Goal: Task Accomplishment & Management: Manage account settings

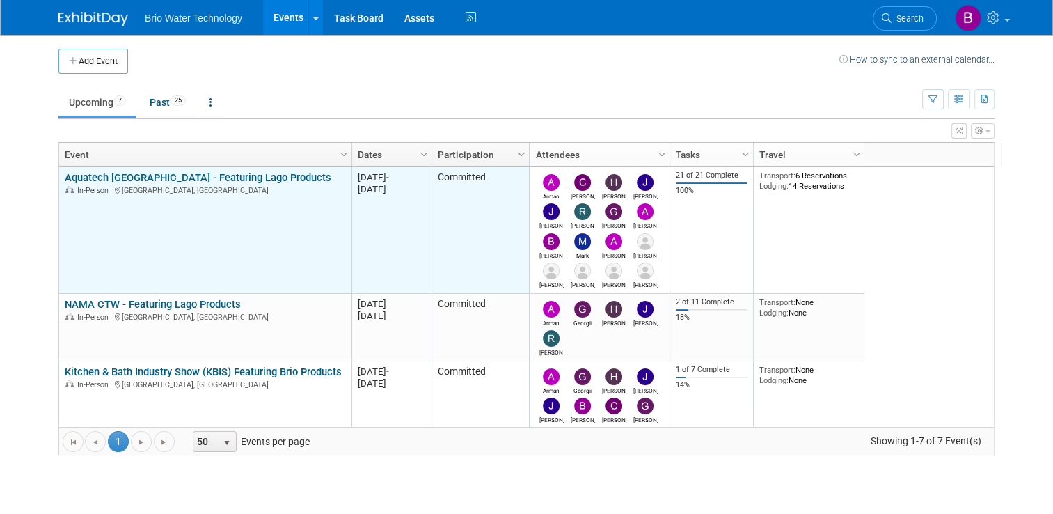
click at [177, 178] on link "Aquatech [GEOGRAPHIC_DATA] - Featuring Lago Products" at bounding box center [198, 177] width 267 height 13
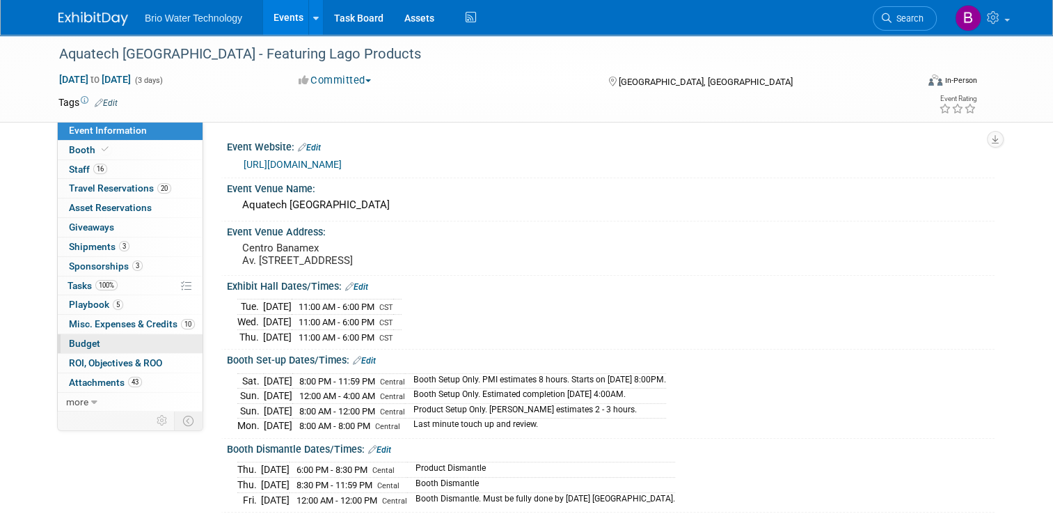
click at [69, 344] on span "Budget" at bounding box center [84, 343] width 31 height 11
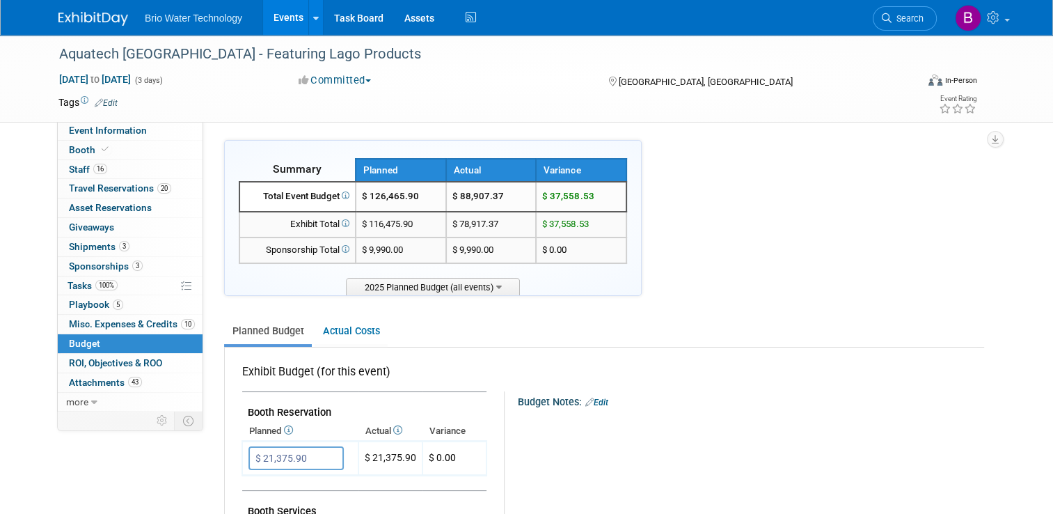
click at [290, 22] on link "Events" at bounding box center [288, 17] width 51 height 35
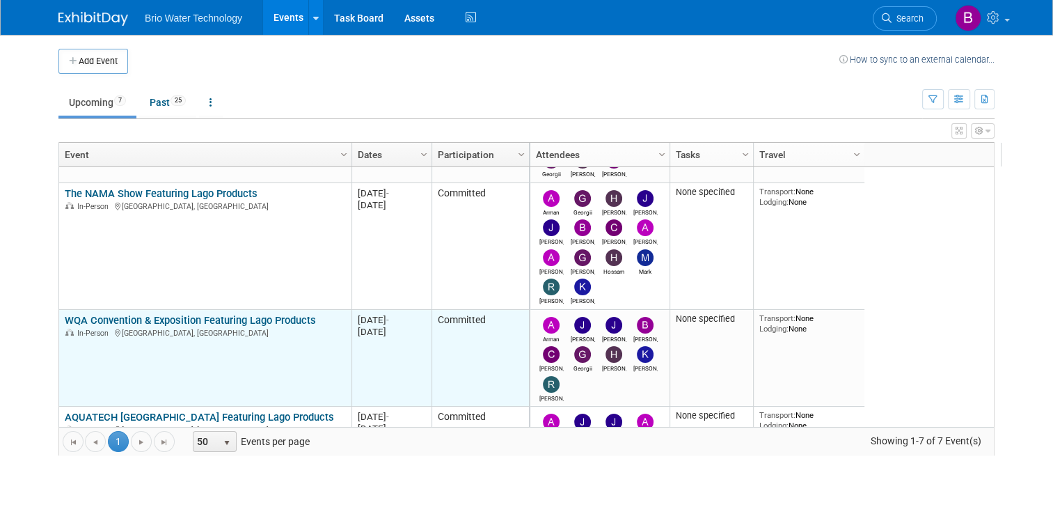
scroll to position [287, 0]
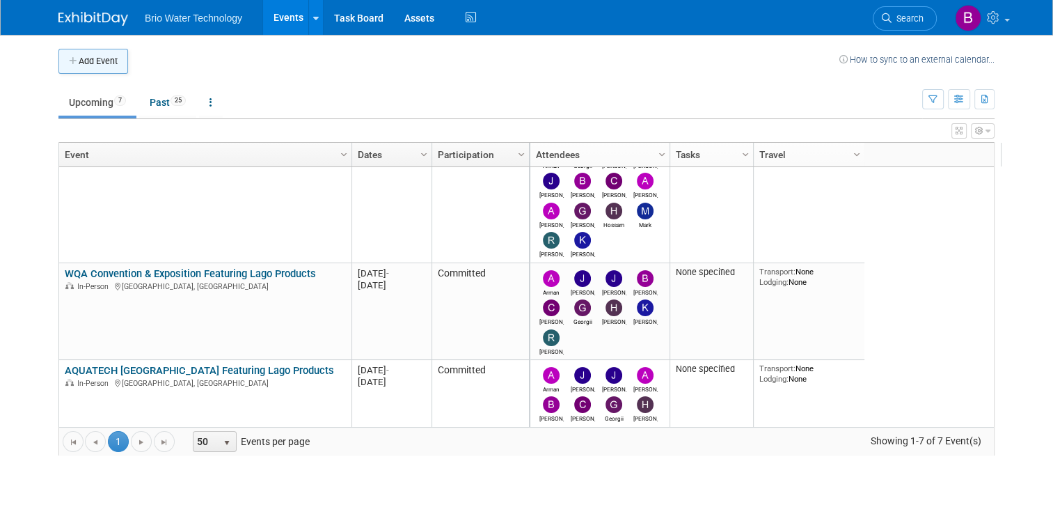
click at [91, 58] on button "Add Event" at bounding box center [93, 61] width 70 height 25
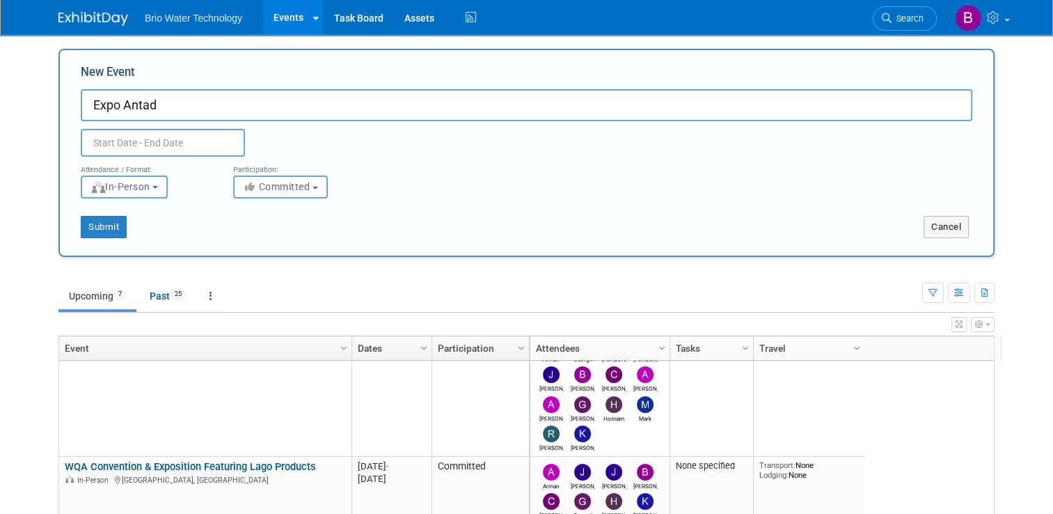
type input "Expo Antad"
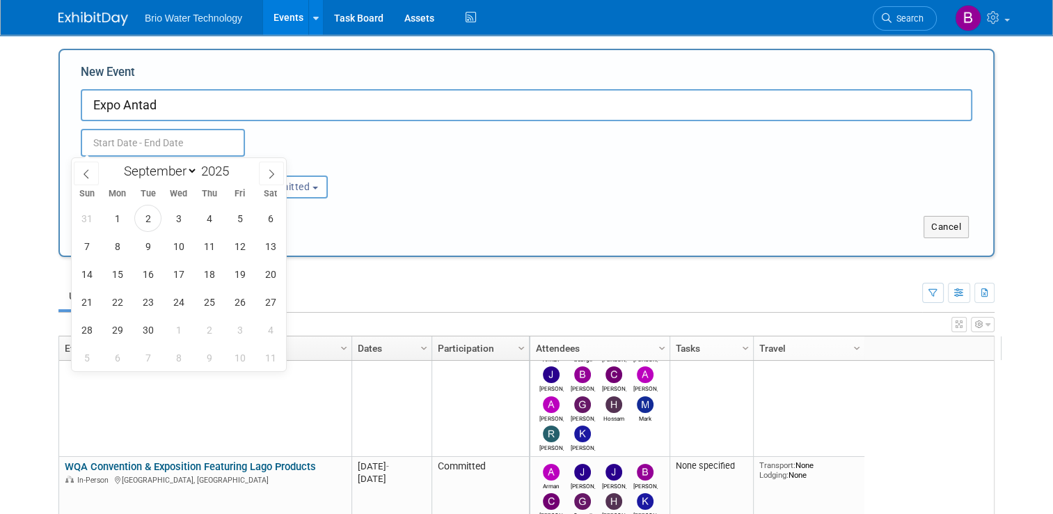
click at [123, 141] on input "text" at bounding box center [163, 143] width 164 height 28
click at [235, 166] on span at bounding box center [235, 167] width 10 height 8
type input "2026"
click at [191, 173] on select "January February March April May June July August September October November De…" at bounding box center [158, 170] width 80 height 17
select select "4"
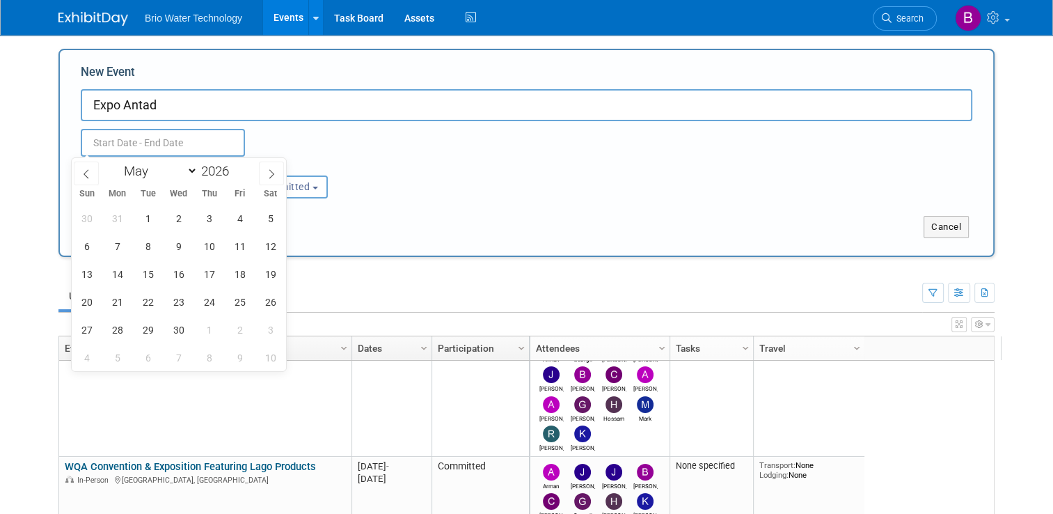
click at [118, 162] on select "January February March April May June July August September October November De…" at bounding box center [158, 170] width 80 height 17
click at [155, 297] on span "19" at bounding box center [147, 301] width 27 height 27
click at [210, 300] on span "21" at bounding box center [209, 301] width 27 height 27
type input "[DATE] to [DATE]"
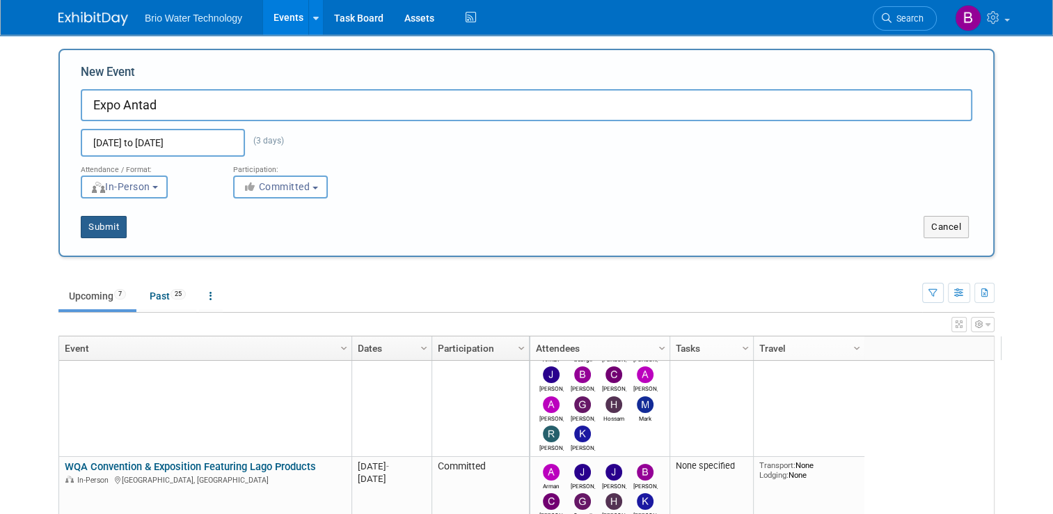
click at [93, 228] on button "Submit" at bounding box center [104, 227] width 46 height 22
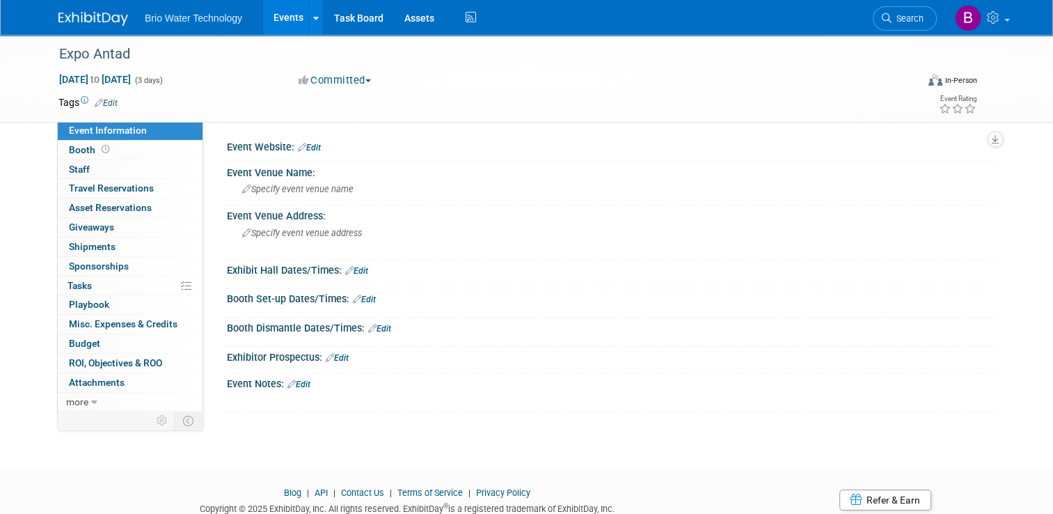
click at [281, 18] on link "Events" at bounding box center [288, 17] width 51 height 35
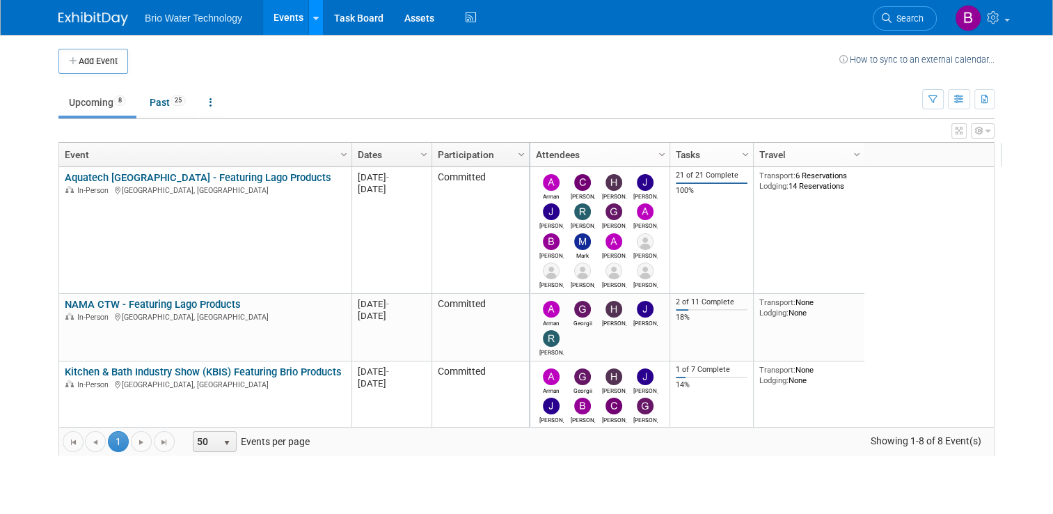
click at [313, 16] on icon at bounding box center [316, 18] width 6 height 9
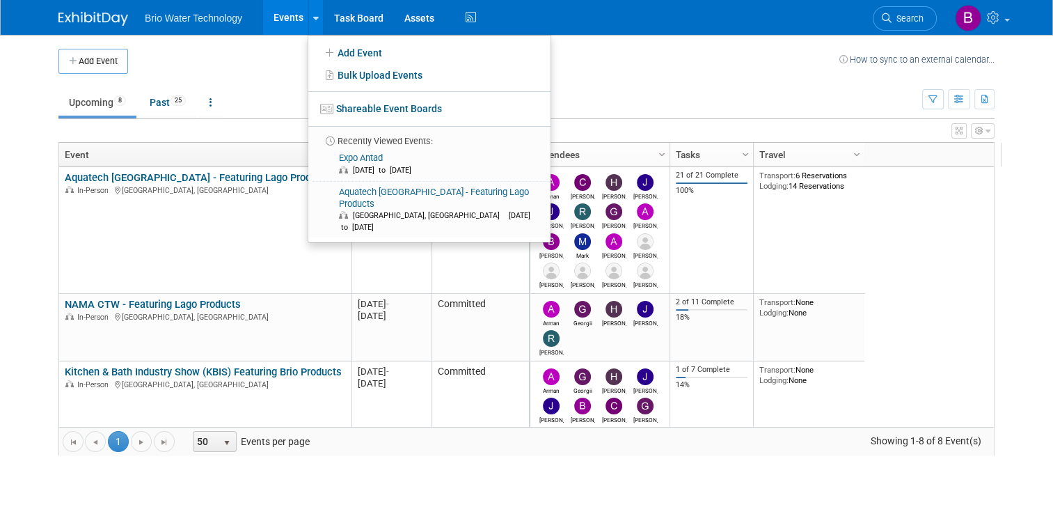
click at [651, 79] on td "Upcoming 8 Past 25 All Events 33 Past and Upcoming Grouped Annually Events grou…" at bounding box center [490, 96] width 864 height 45
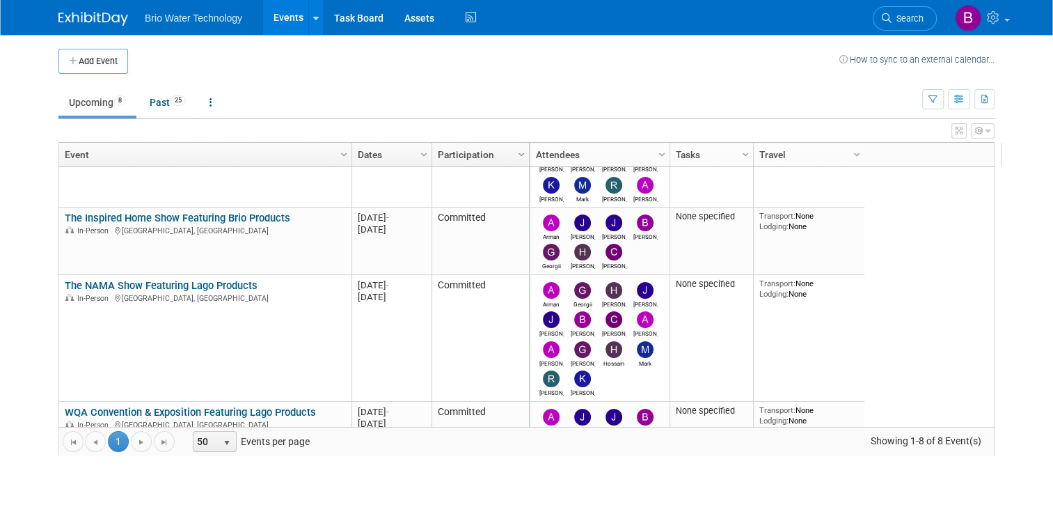
scroll to position [278, 0]
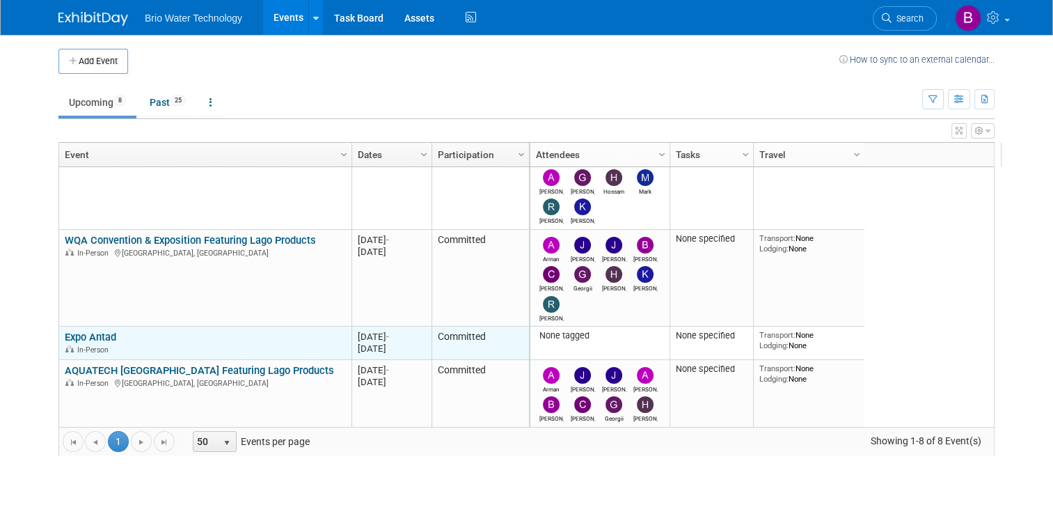
click at [87, 336] on link "Expo Antad" at bounding box center [91, 337] width 52 height 13
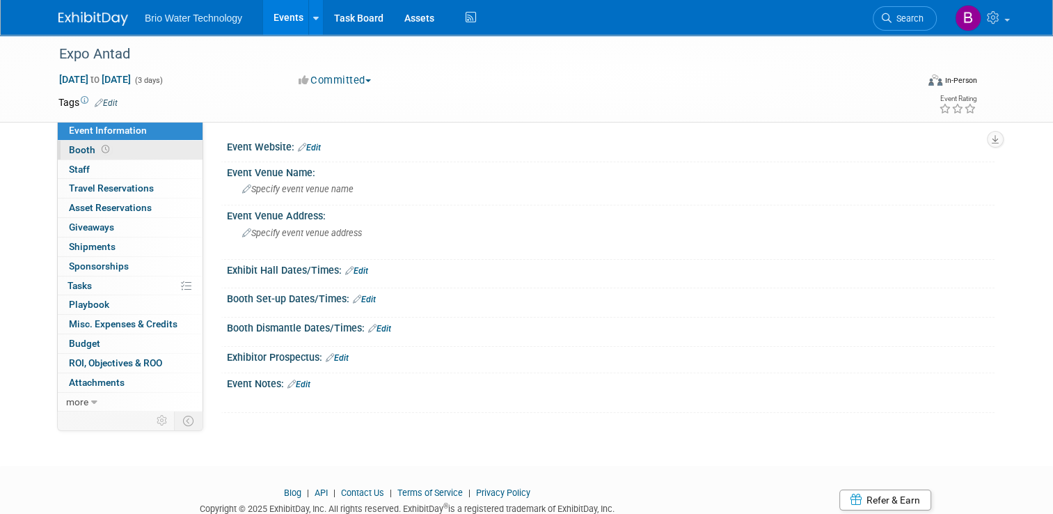
click at [58, 149] on link "Booth" at bounding box center [130, 150] width 145 height 19
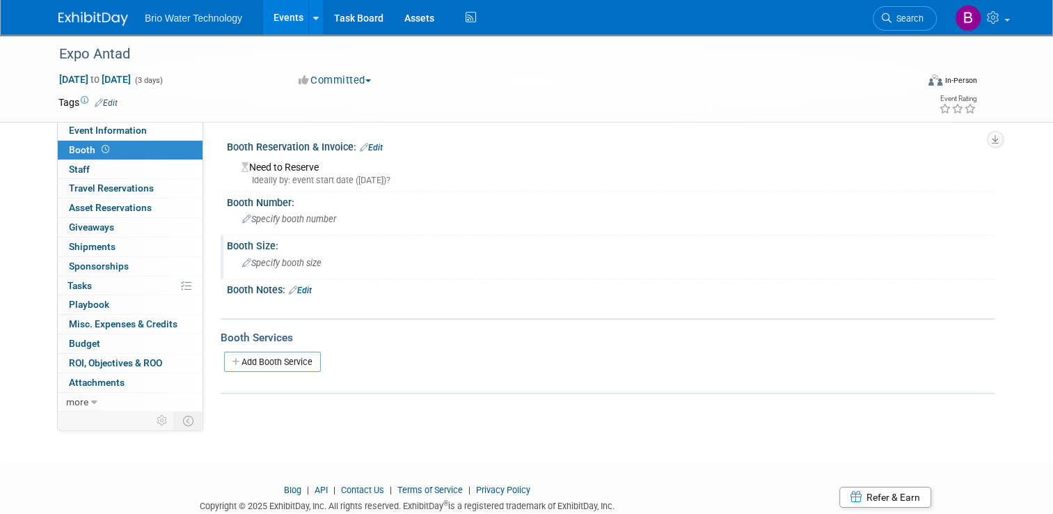
click at [260, 256] on div "Specify booth size" at bounding box center [610, 263] width 747 height 22
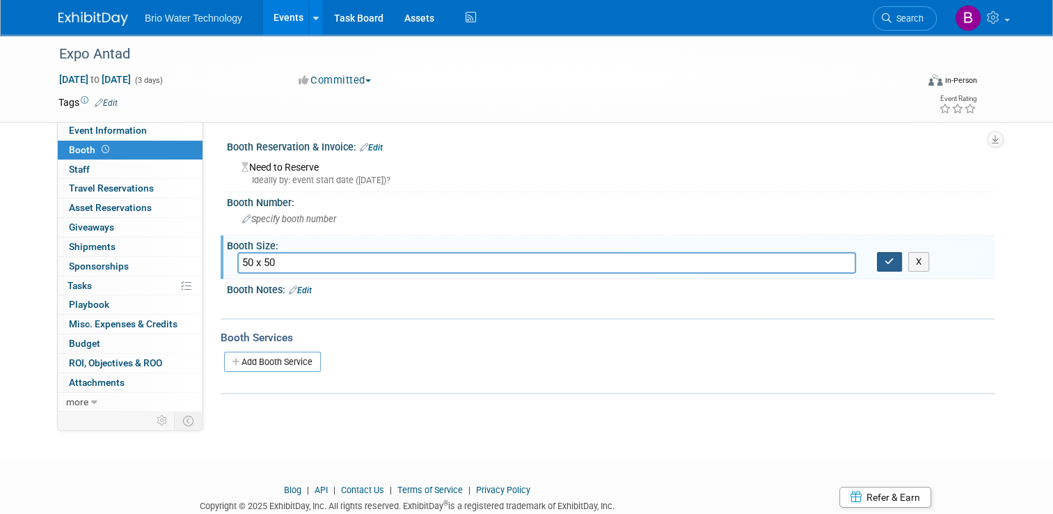
type input "50 x 50"
click at [894, 268] on button "button" at bounding box center [889, 261] width 25 height 19
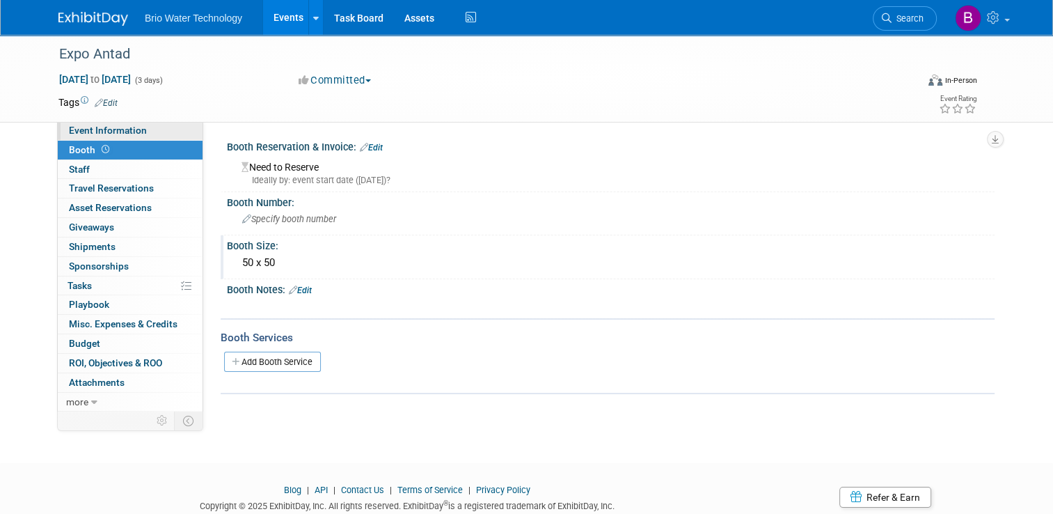
click at [61, 136] on link "Event Information" at bounding box center [130, 130] width 145 height 19
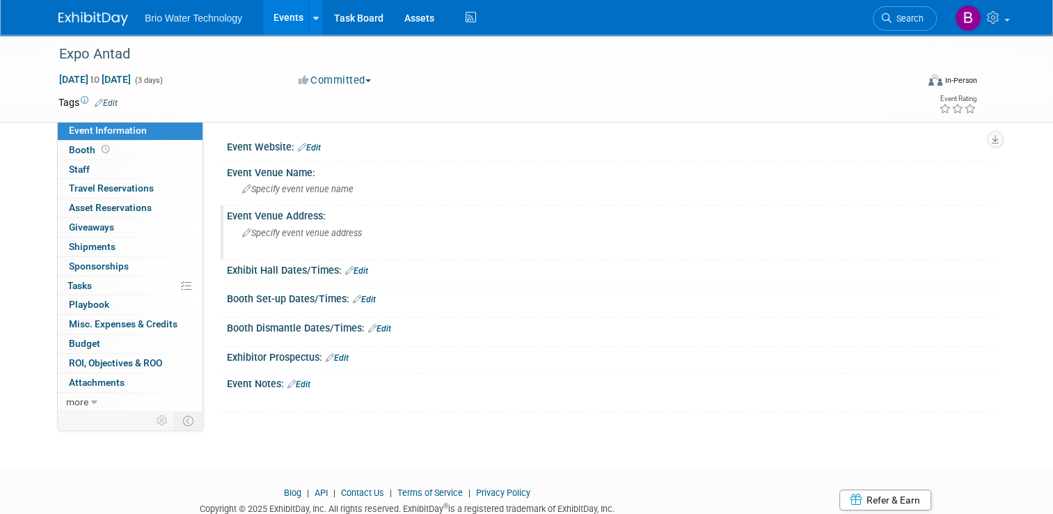
click at [256, 233] on span "Specify event venue address" at bounding box center [302, 233] width 120 height 10
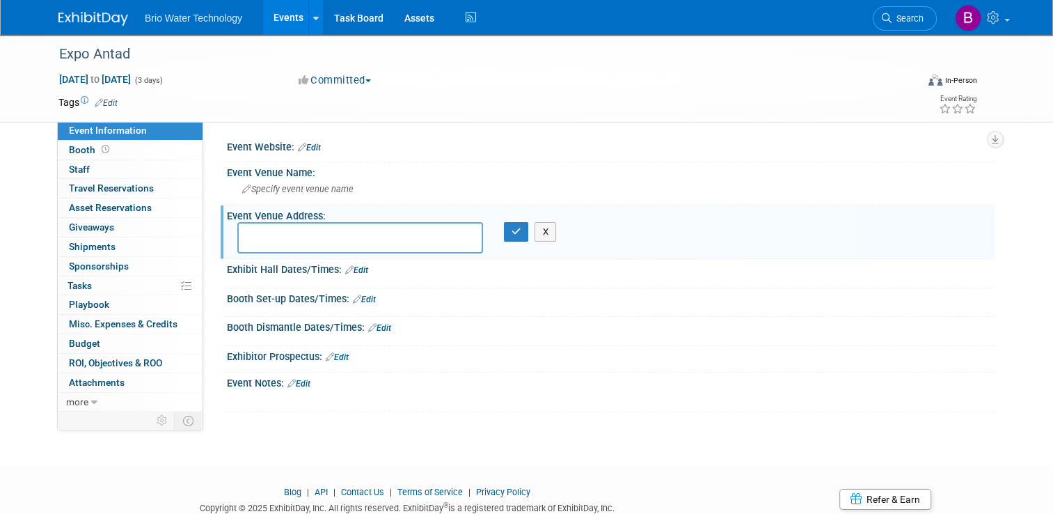
drag, startPoint x: 256, startPoint y: 233, endPoint x: 239, endPoint y: 231, distance: 17.5
click at [239, 231] on textarea at bounding box center [360, 237] width 246 height 31
type textarea "Guadalaja"
click at [513, 237] on button "button" at bounding box center [516, 231] width 25 height 19
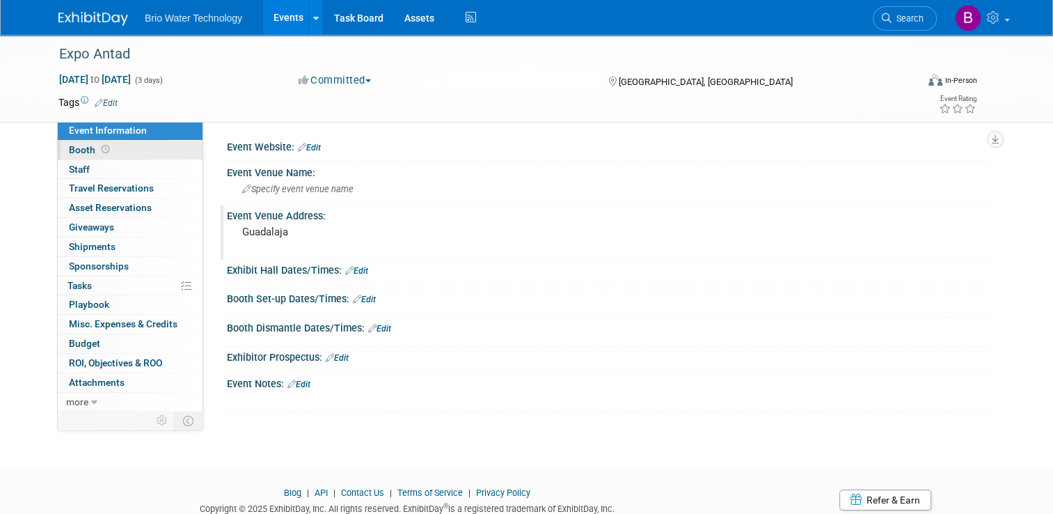
click at [69, 152] on span "Booth" at bounding box center [90, 149] width 43 height 11
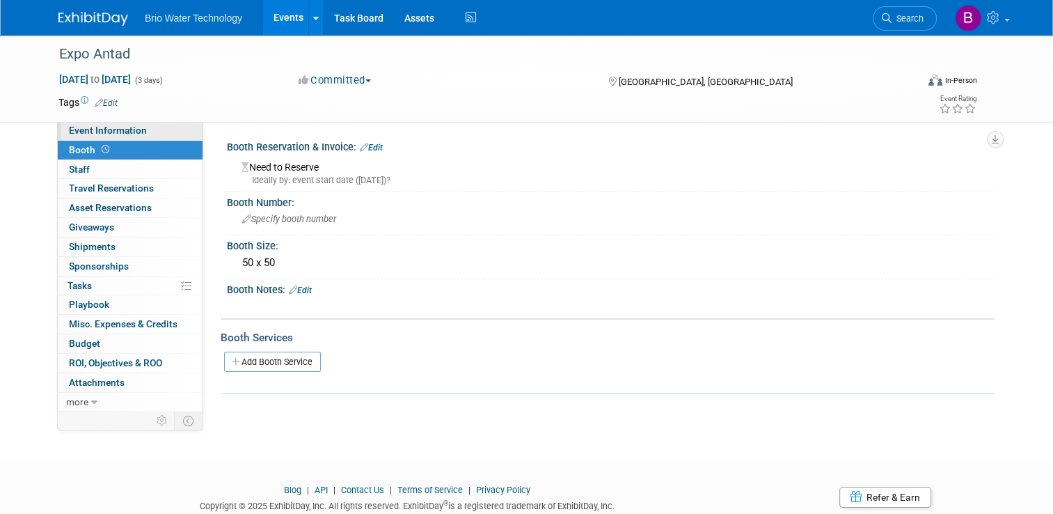
click at [88, 130] on span "Event Information" at bounding box center [108, 130] width 78 height 11
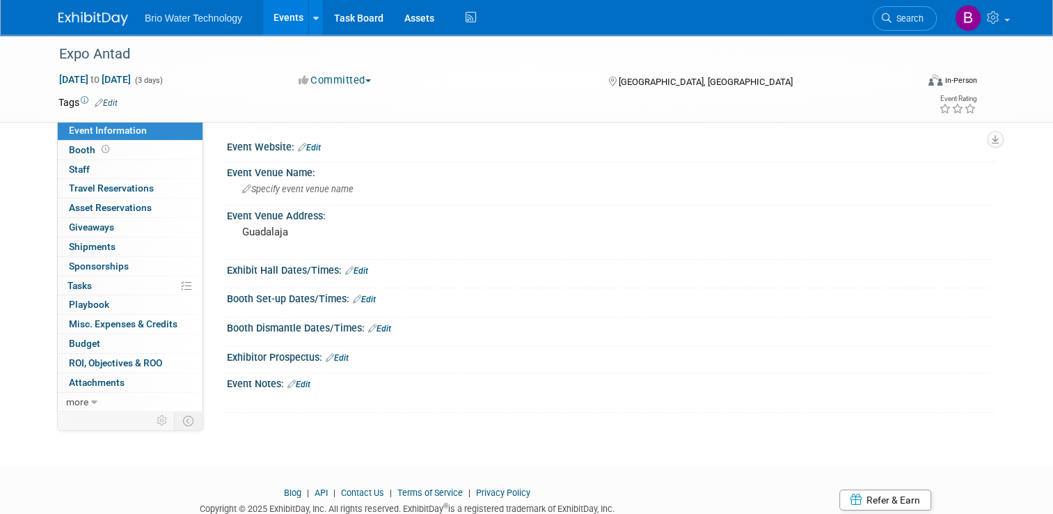
click at [309, 143] on link "Edit" at bounding box center [309, 148] width 23 height 10
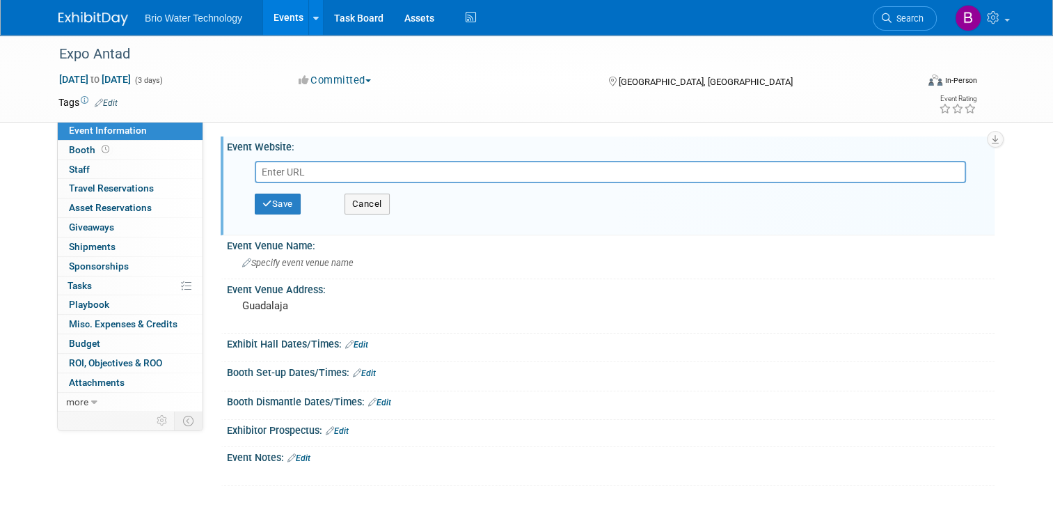
click at [306, 166] on input "text" at bounding box center [611, 172] width 712 height 22
type input "[URL][DOMAIN_NAME]"
click at [267, 198] on button "Save" at bounding box center [278, 204] width 46 height 21
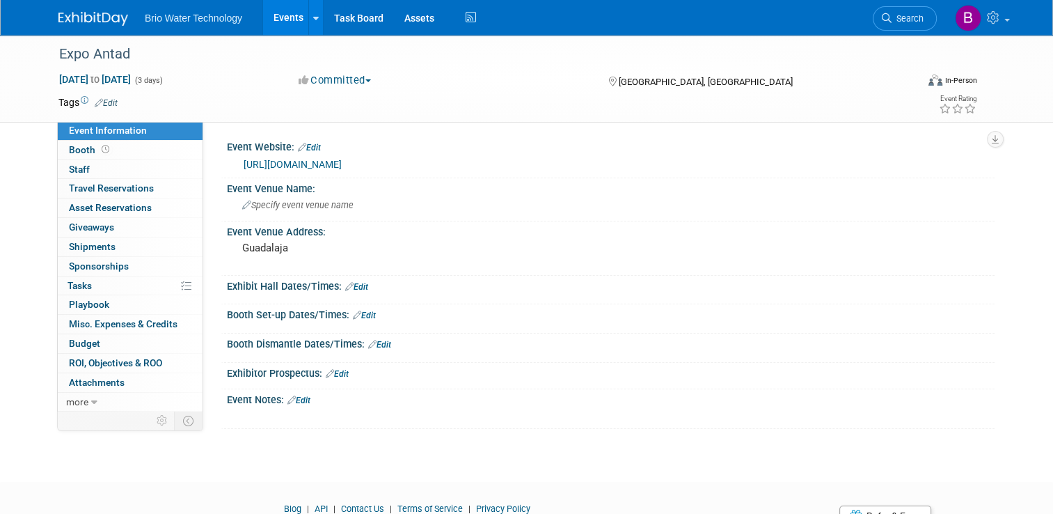
click at [353, 286] on link "Edit" at bounding box center [356, 287] width 23 height 10
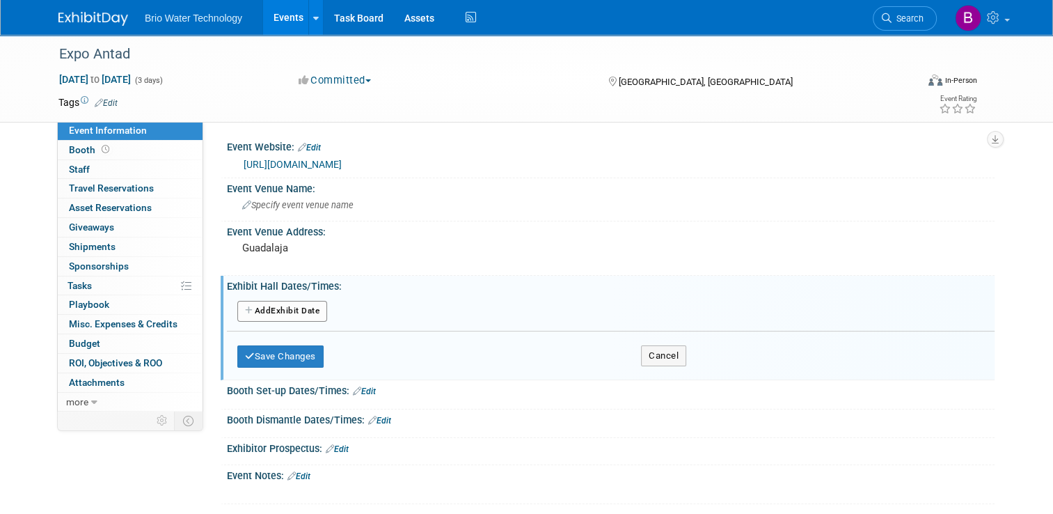
click at [291, 311] on button "Add Another Exhibit Date" at bounding box center [282, 311] width 90 height 21
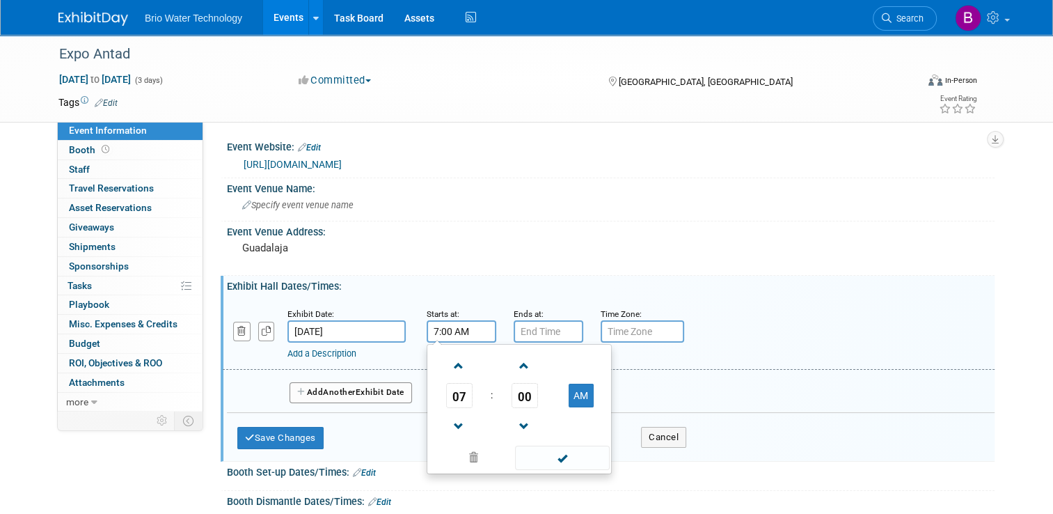
click at [457, 322] on input "7:00 AM" at bounding box center [462, 331] width 70 height 22
click at [447, 361] on span at bounding box center [459, 366] width 24 height 24
type input "9:00 AM"
click at [535, 449] on span at bounding box center [562, 458] width 94 height 24
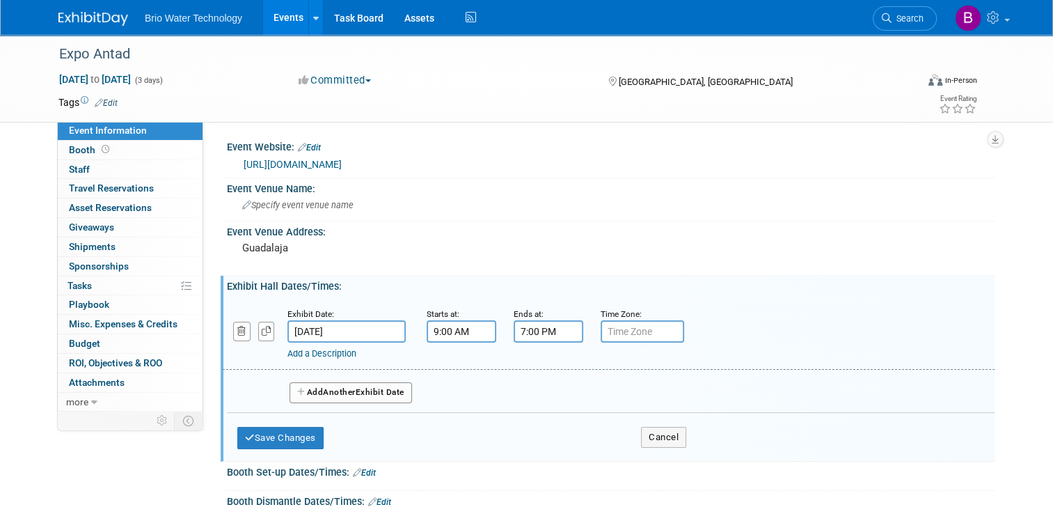
click at [533, 334] on input "7:00 PM" at bounding box center [549, 331] width 70 height 22
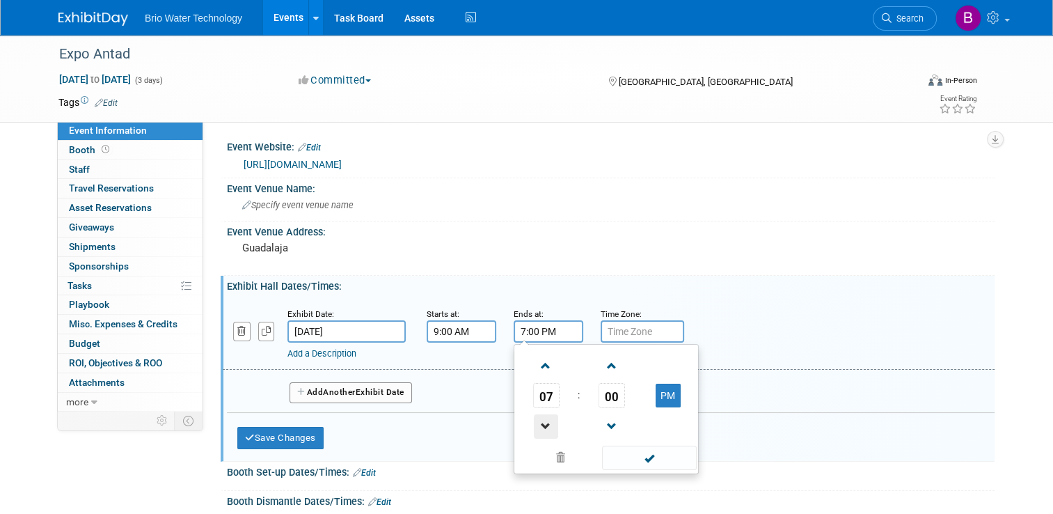
click at [536, 417] on span at bounding box center [546, 426] width 24 height 24
type input "6:00 PM"
click at [641, 458] on span at bounding box center [649, 458] width 94 height 24
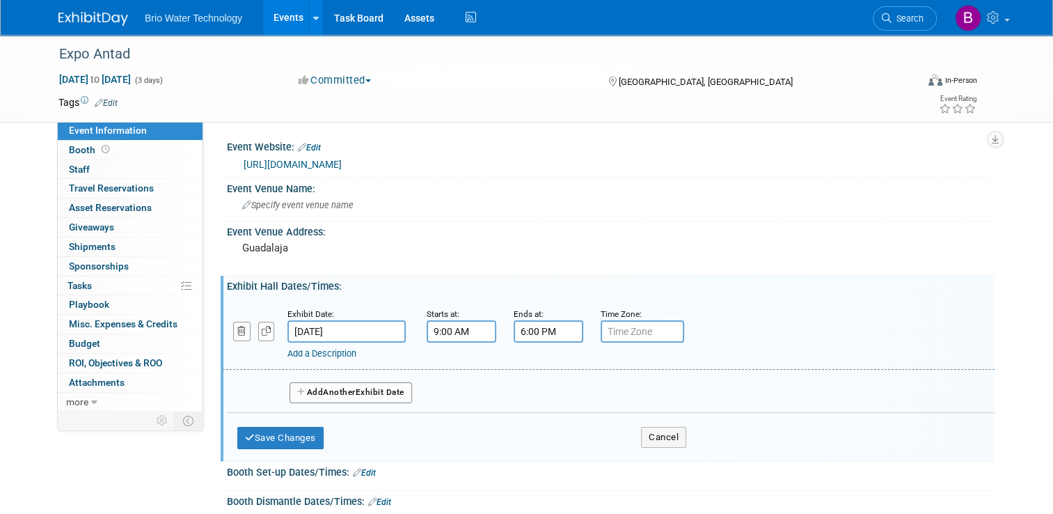
click at [617, 330] on input "text" at bounding box center [643, 331] width 84 height 22
click at [258, 335] on button "button" at bounding box center [266, 331] width 17 height 19
select select "4"
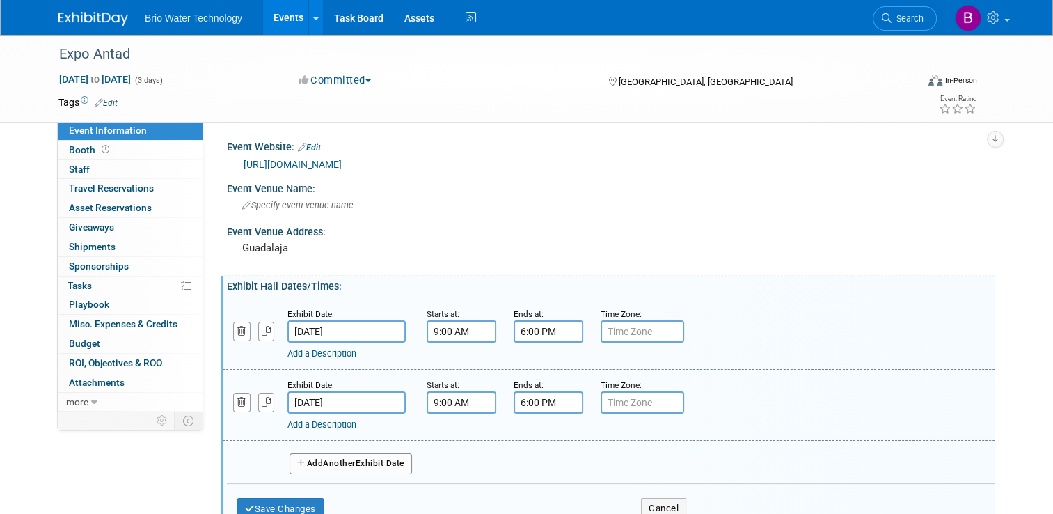
click at [312, 398] on input "[DATE]" at bounding box center [347, 402] width 118 height 22
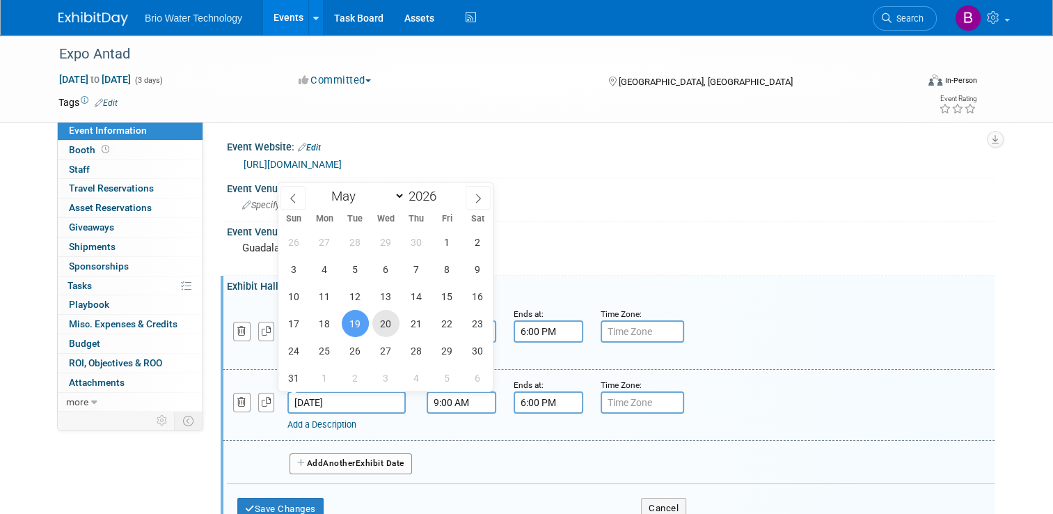
click at [389, 331] on span "20" at bounding box center [386, 323] width 27 height 27
type input "May 20, 2026"
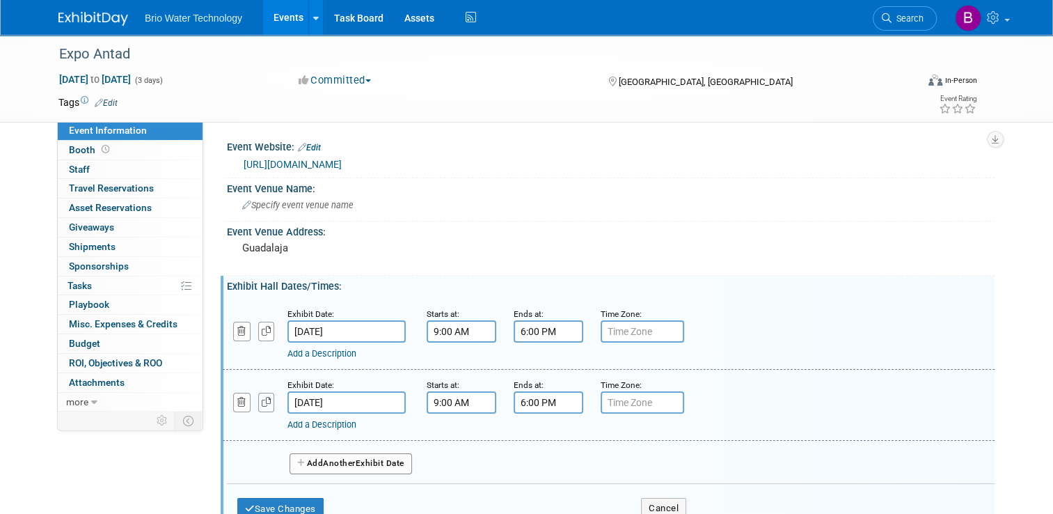
click at [262, 402] on icon "button" at bounding box center [267, 402] width 10 height 9
select select "4"
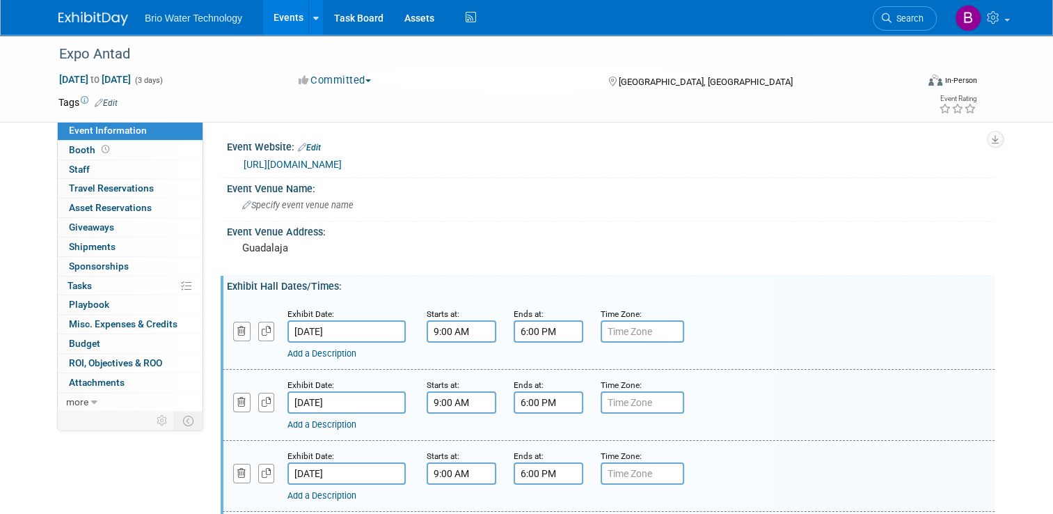
click at [317, 472] on input "May 20, 2026" at bounding box center [347, 473] width 118 height 22
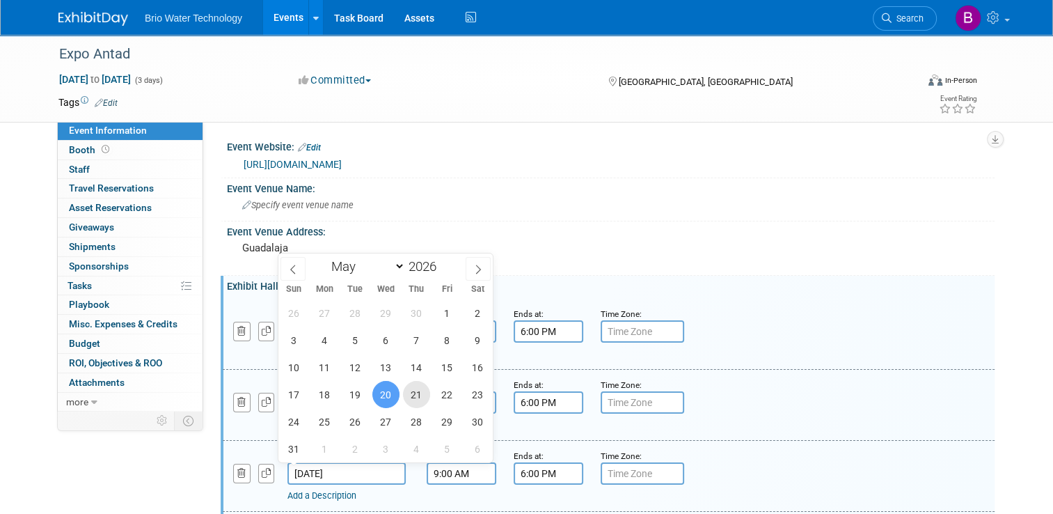
click at [414, 391] on span "21" at bounding box center [416, 394] width 27 height 27
type input "[DATE]"
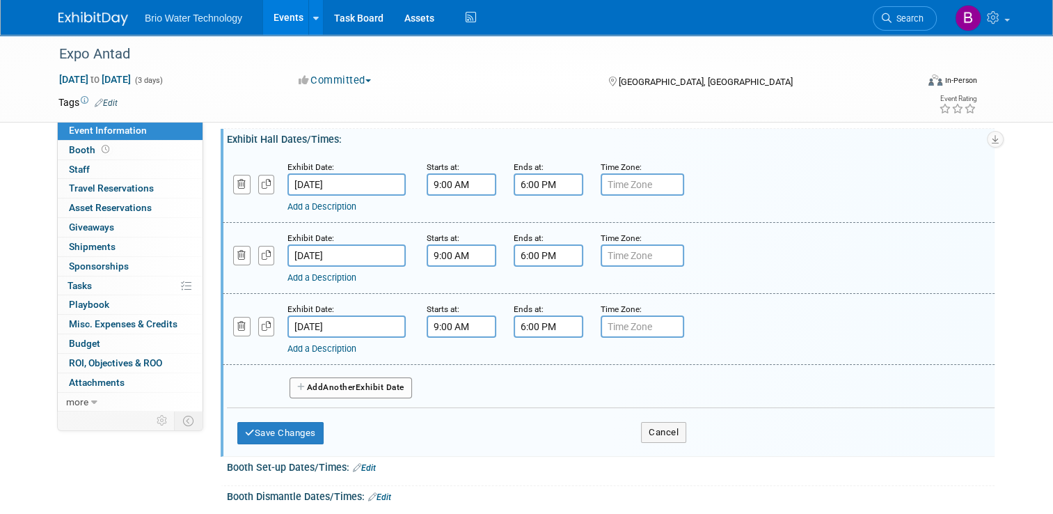
scroll to position [187, 0]
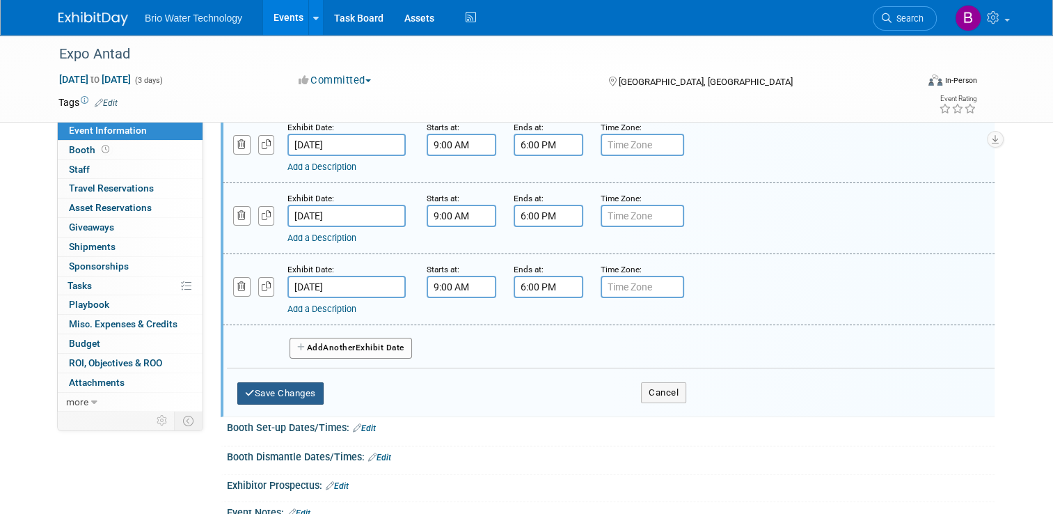
click at [265, 387] on button "Save Changes" at bounding box center [280, 393] width 86 height 22
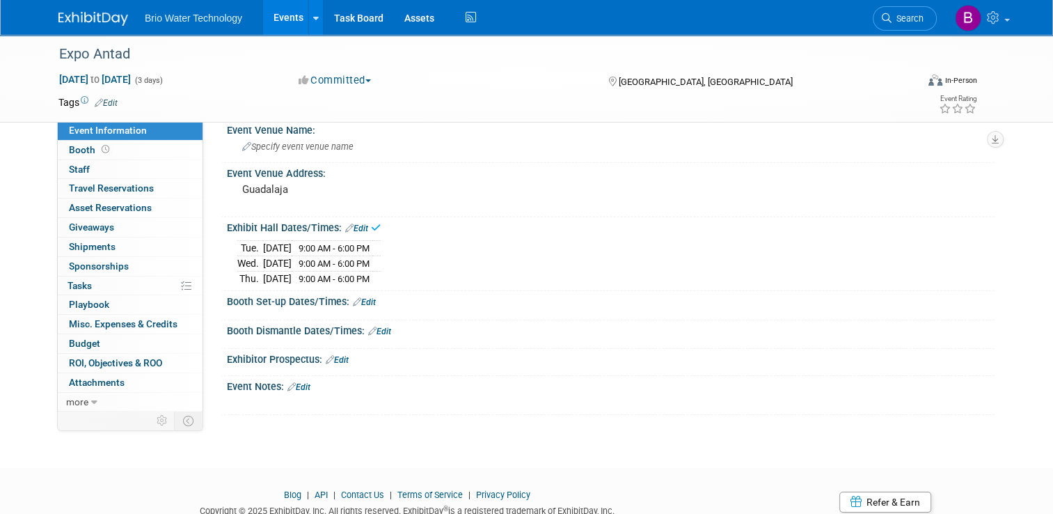
scroll to position [0, 0]
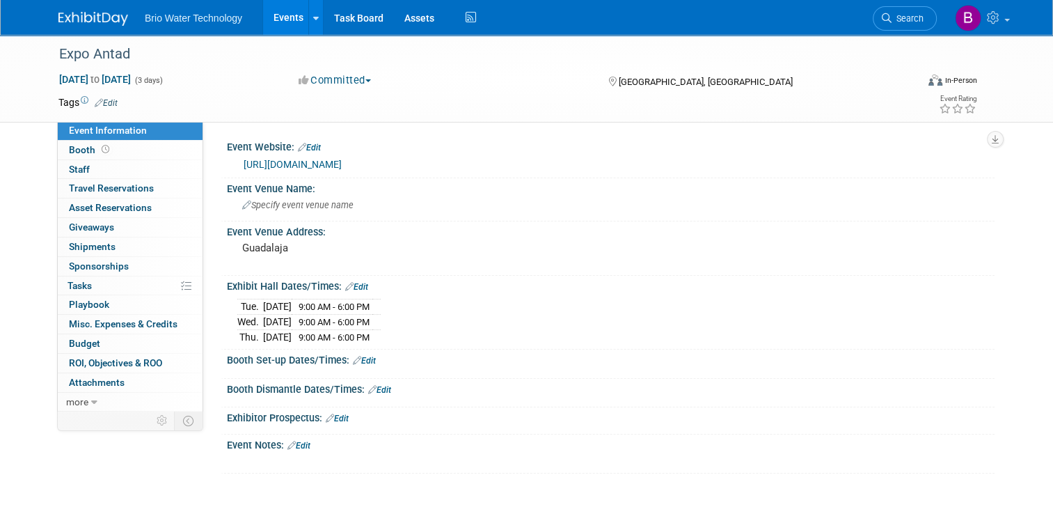
click at [283, 20] on link "Events" at bounding box center [288, 17] width 51 height 35
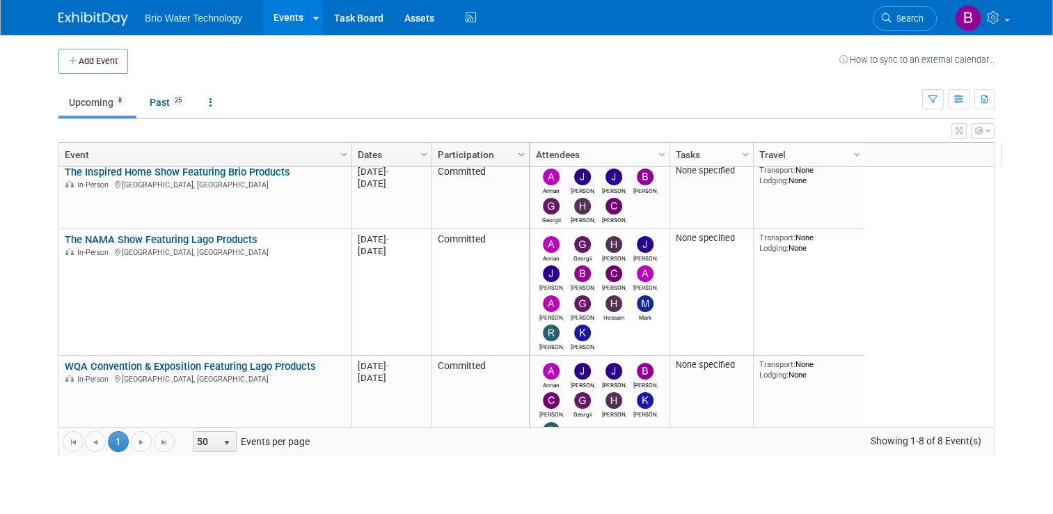
scroll to position [297, 0]
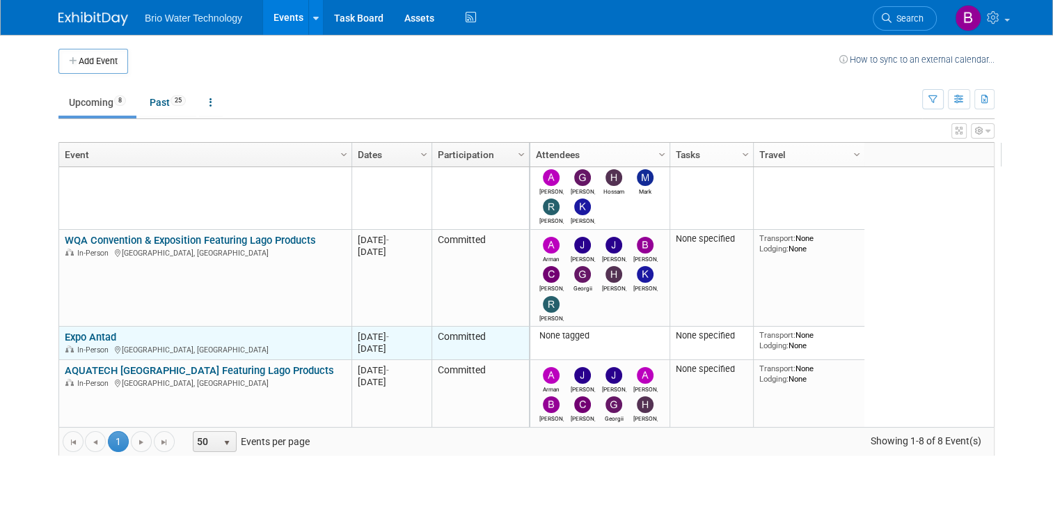
click at [79, 331] on link "Expo Antad" at bounding box center [91, 337] width 52 height 13
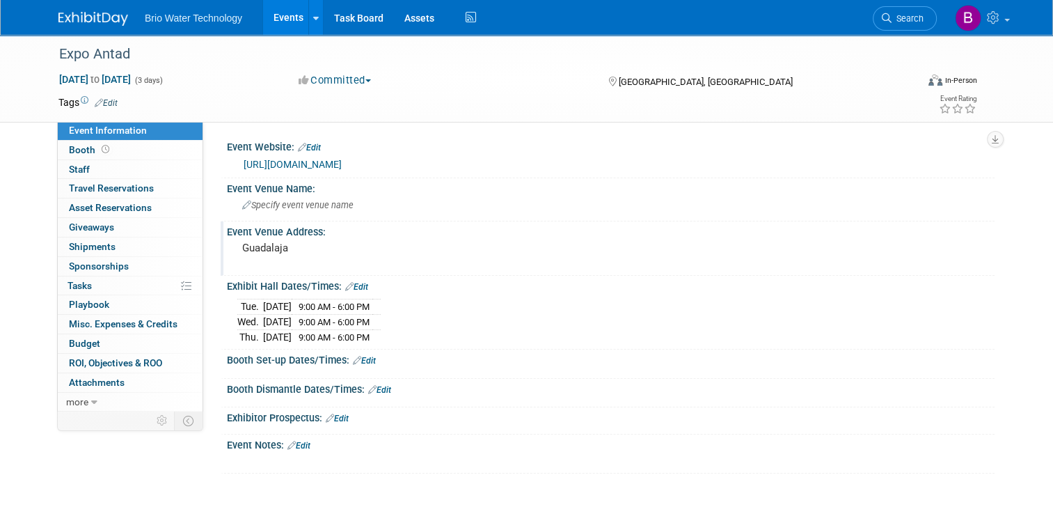
click at [281, 238] on div "Guadalaja" at bounding box center [386, 254] width 299 height 32
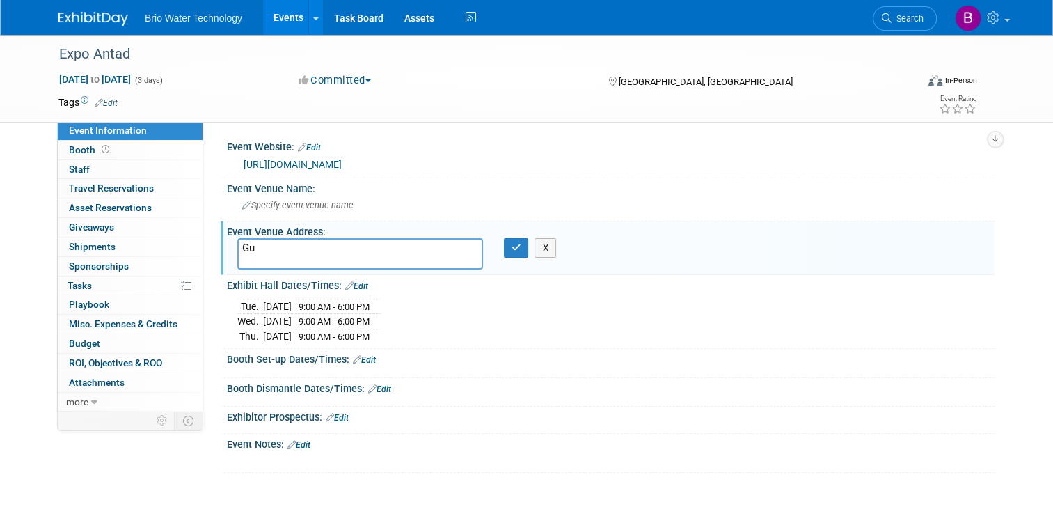
type textarea "G"
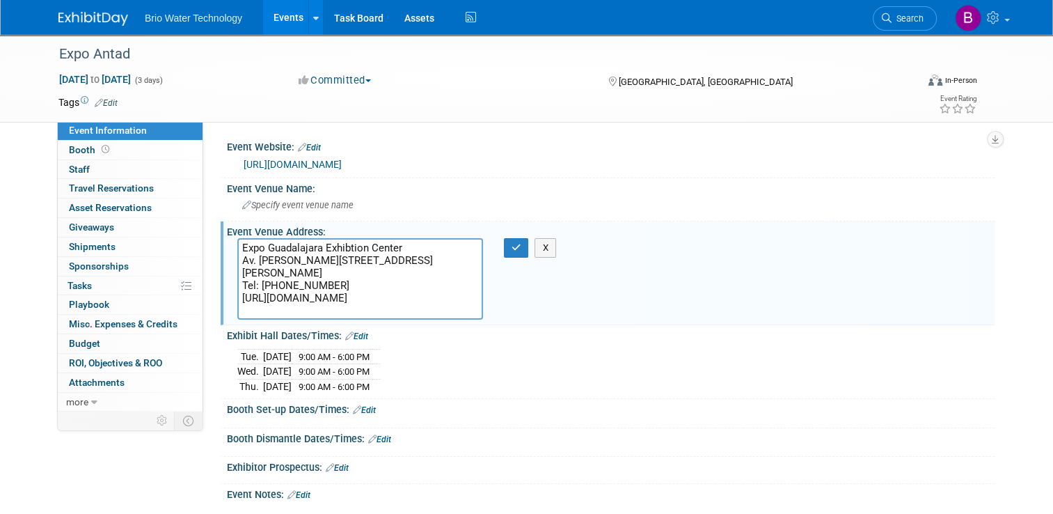
click at [274, 240] on textarea "Expo Guadalajara Exhibtion Center Av. [PERSON_NAME][STREET_ADDRESS][PERSON_NAME…" at bounding box center [360, 278] width 246 height 81
type textarea "Expo Guadalajara Exhibtion Center Av. [PERSON_NAME][STREET_ADDRESS][PERSON_NAME…"
click at [512, 247] on icon "button" at bounding box center [517, 247] width 10 height 9
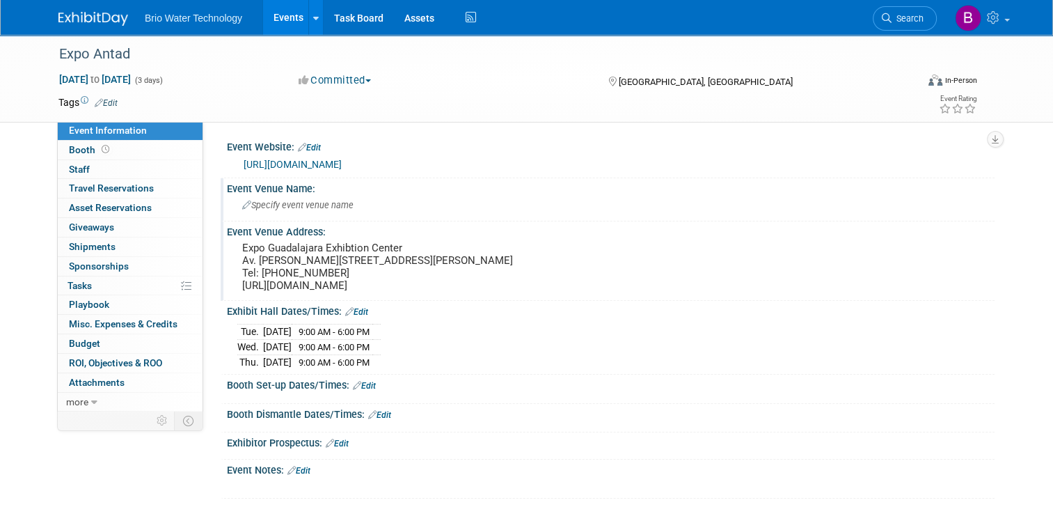
click at [267, 207] on span "Specify event venue name" at bounding box center [297, 205] width 111 height 10
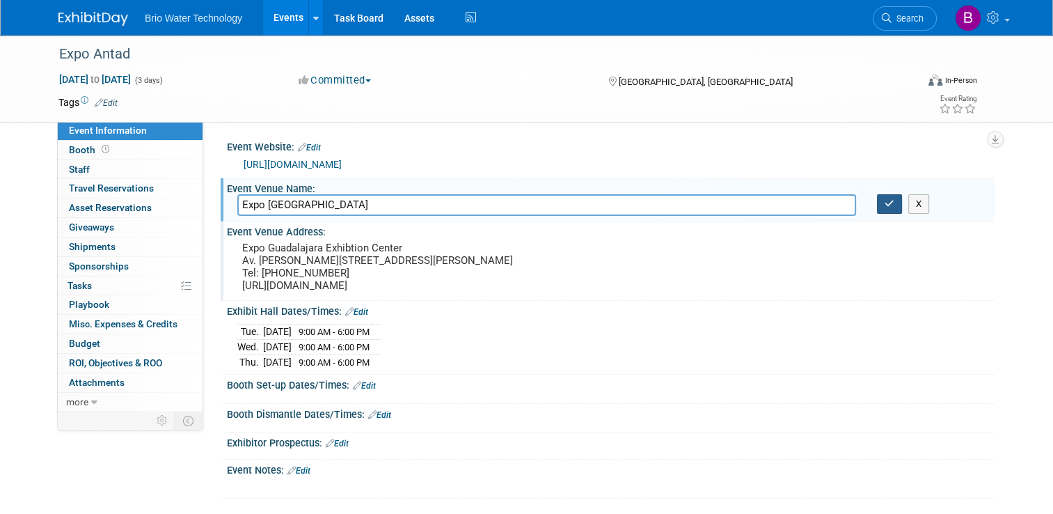
type input "Expo Guadalajara Exhibition Center"
click at [894, 207] on icon "button" at bounding box center [890, 203] width 10 height 9
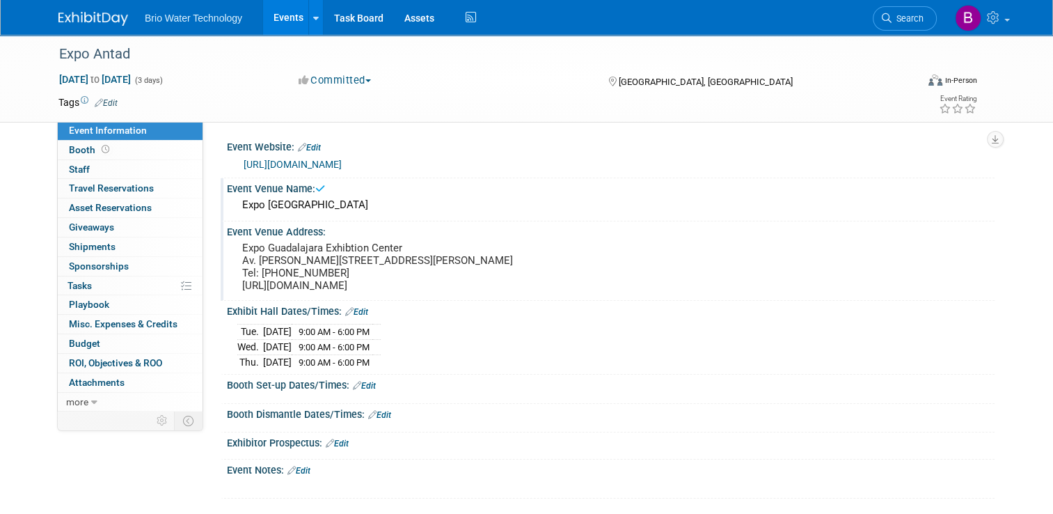
click at [312, 269] on pre "Expo Guadalajara Exhibtion Center Av. Mariano Otero # 1499, Colonia Verde Valle…" at bounding box center [387, 267] width 290 height 50
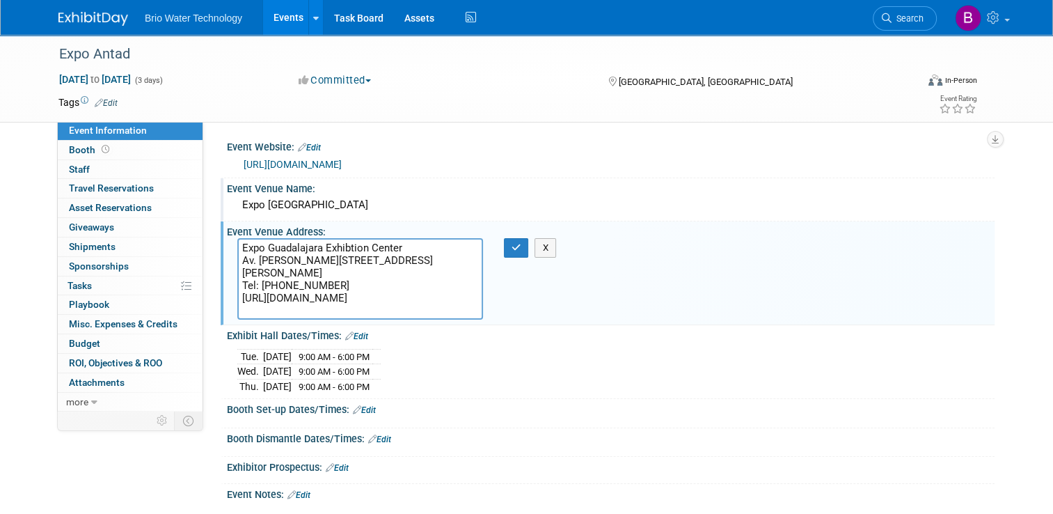
click at [401, 246] on textarea "Expo Guadalajara Exhibtion Center Av. Mariano Otero # 1499, Colonia Verde Valle…" at bounding box center [360, 278] width 246 height 81
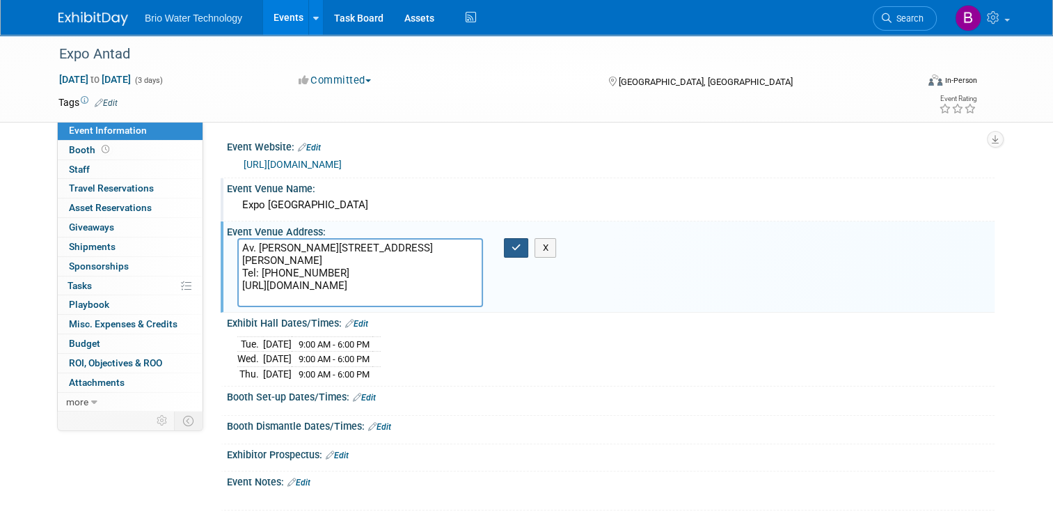
type textarea "Av. [PERSON_NAME][STREET_ADDRESS][PERSON_NAME] Tel: [PHONE_NUMBER] [URL][DOMAIN…"
click at [512, 244] on icon "button" at bounding box center [517, 247] width 10 height 9
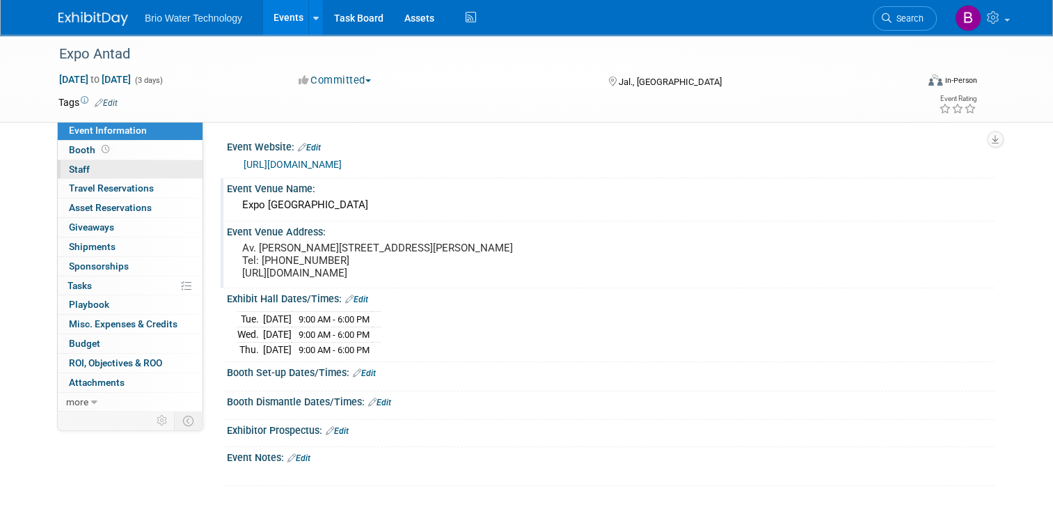
click at [75, 167] on span "Staff 0" at bounding box center [79, 169] width 21 height 11
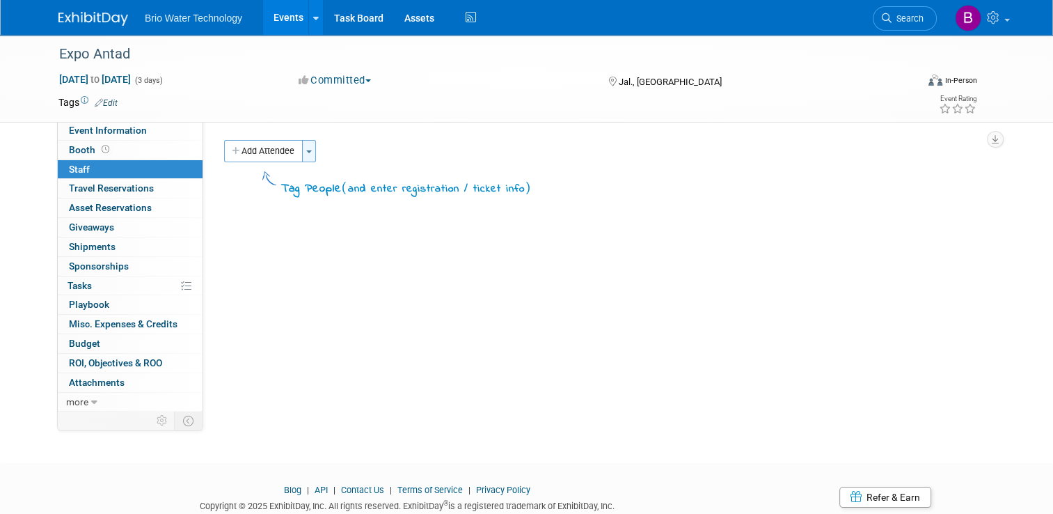
click at [305, 150] on button "Toggle Dropdown" at bounding box center [309, 151] width 14 height 22
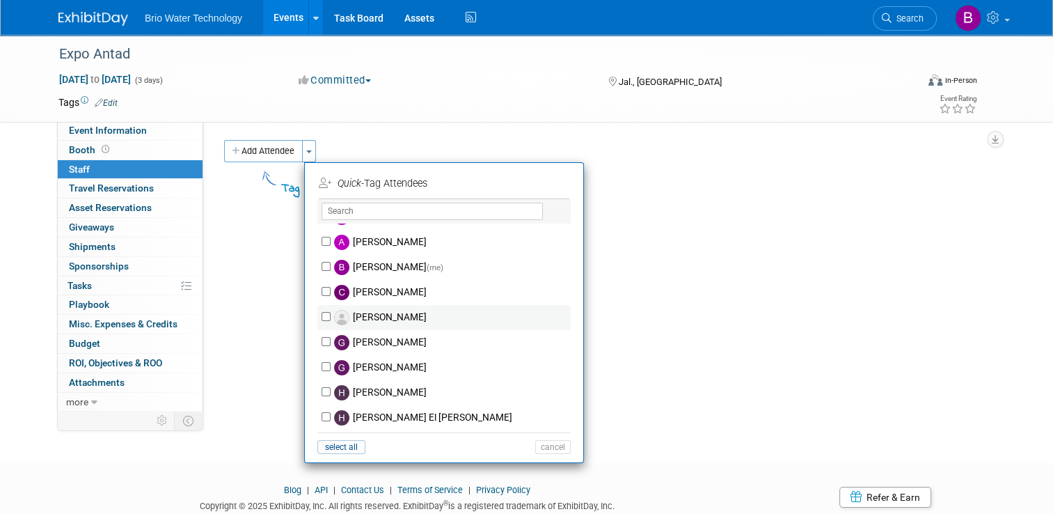
scroll to position [45, 0]
click at [387, 361] on label "Giancarlo Barzotti" at bounding box center [453, 366] width 245 height 25
click at [331, 361] on input "Giancarlo Barzotti" at bounding box center [326, 365] width 9 height 9
checkbox input "true"
click at [547, 186] on button "Apply" at bounding box center [548, 183] width 42 height 20
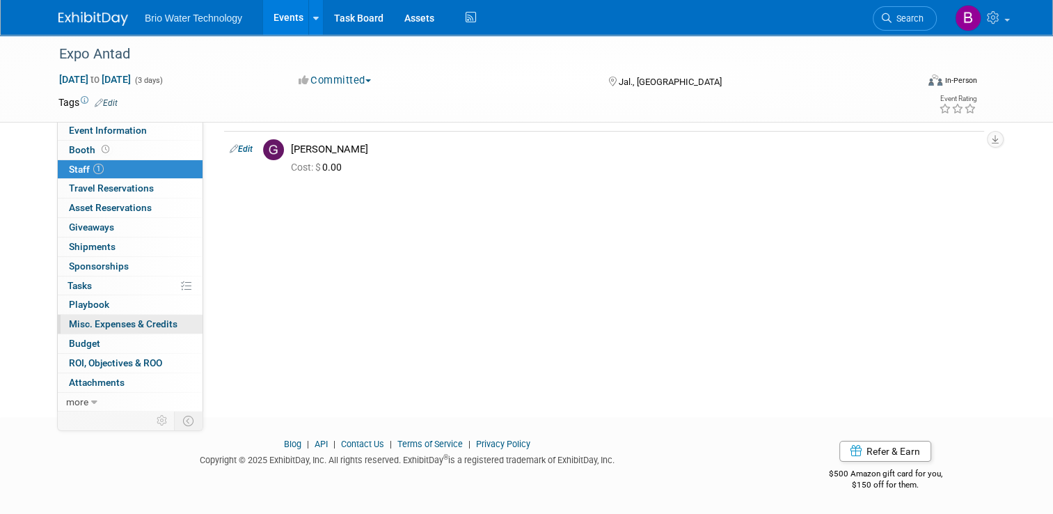
scroll to position [0, 0]
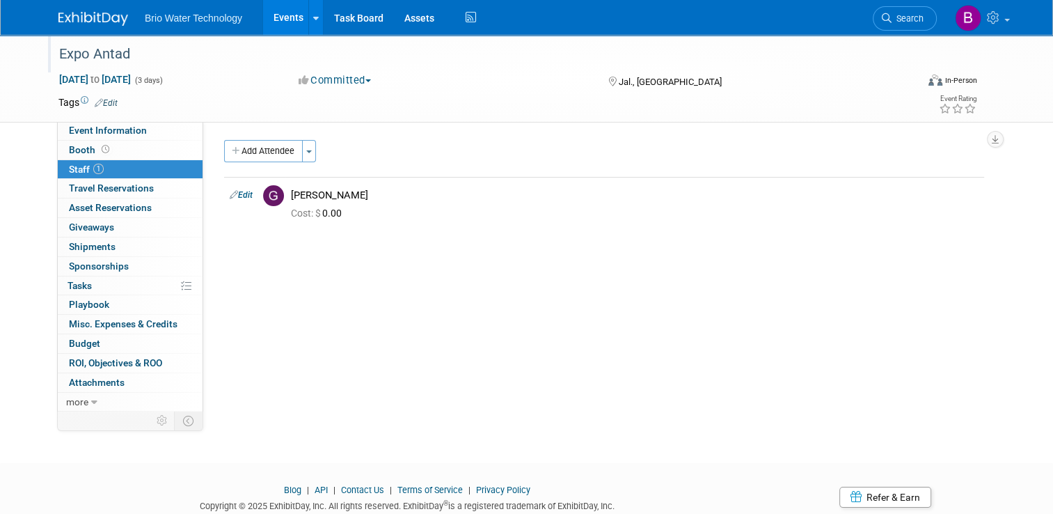
click at [249, 58] on div "Expo Antad" at bounding box center [476, 54] width 845 height 25
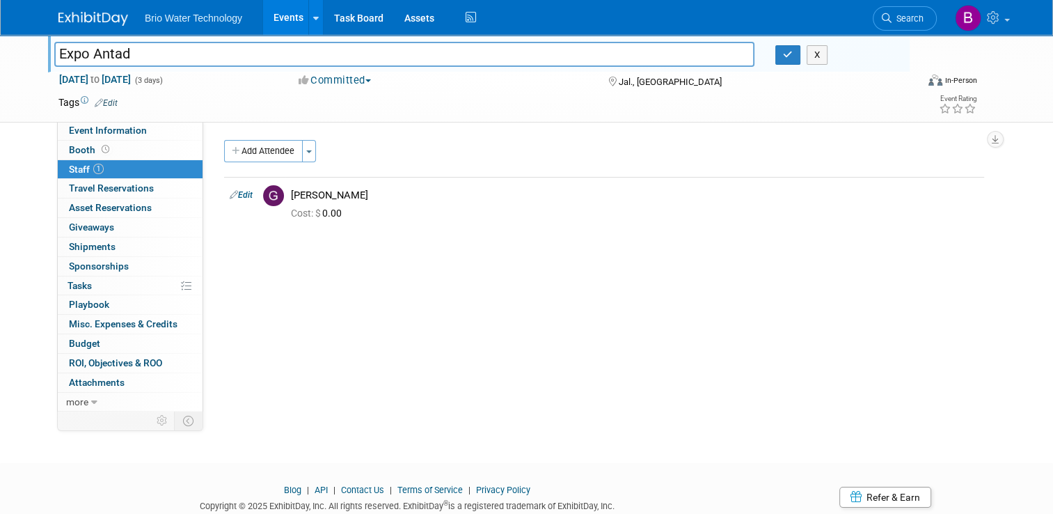
click at [496, 170] on div "Add Attendee Toggle Dropdown Quick -Tag Attendees Apply X (me) select all cancel" at bounding box center [604, 184] width 760 height 89
click at [279, 10] on link "Events" at bounding box center [288, 17] width 51 height 35
